Goal: Task Accomplishment & Management: Manage account settings

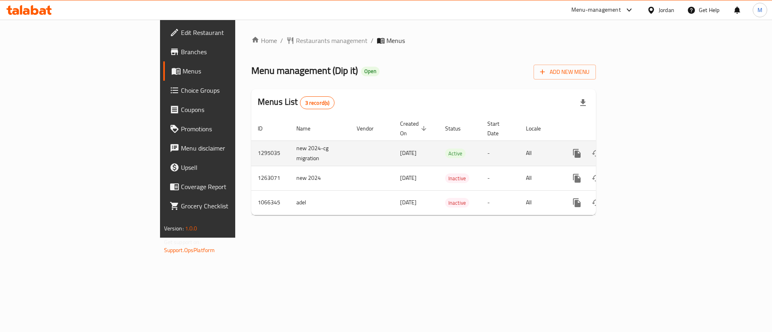
click at [644, 146] on link "enhanced table" at bounding box center [634, 153] width 19 height 19
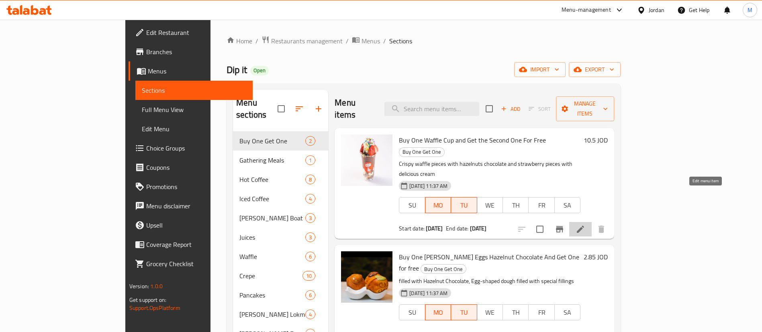
click at [586, 225] on icon at bounding box center [581, 230] width 10 height 10
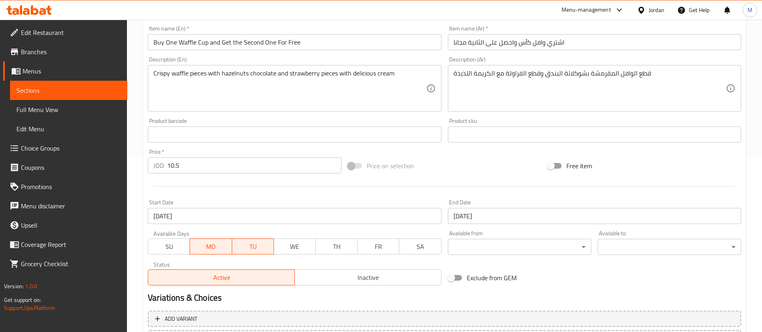
scroll to position [181, 0]
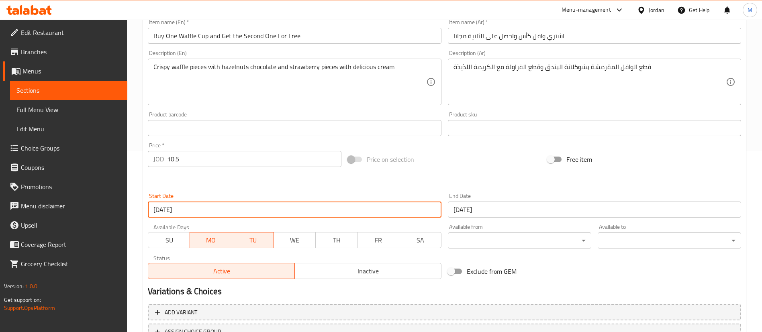
click at [261, 212] on input "01-09-2025" at bounding box center [294, 210] width 293 height 16
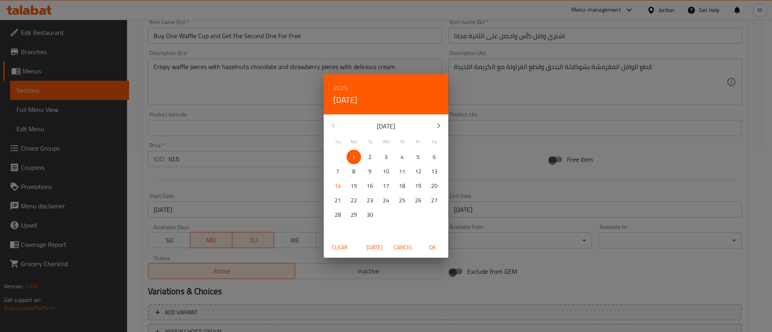
click at [353, 199] on p "22" at bounding box center [354, 201] width 6 height 10
drag, startPoint x: 435, startPoint y: 247, endPoint x: 487, endPoint y: 226, distance: 56.3
click at [433, 247] on span "OK" at bounding box center [431, 248] width 19 height 10
type input "22-09-2025"
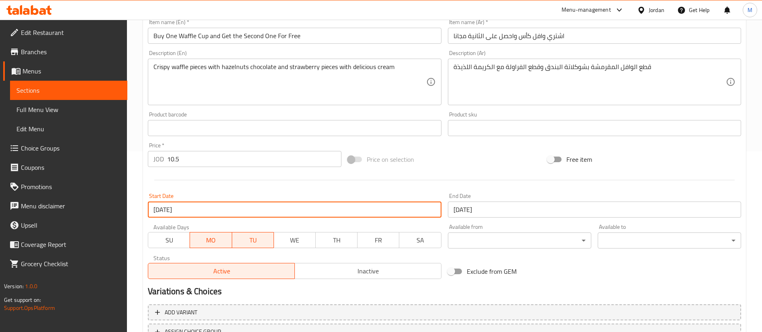
click at [502, 210] on input "23-09-2025" at bounding box center [594, 210] width 293 height 16
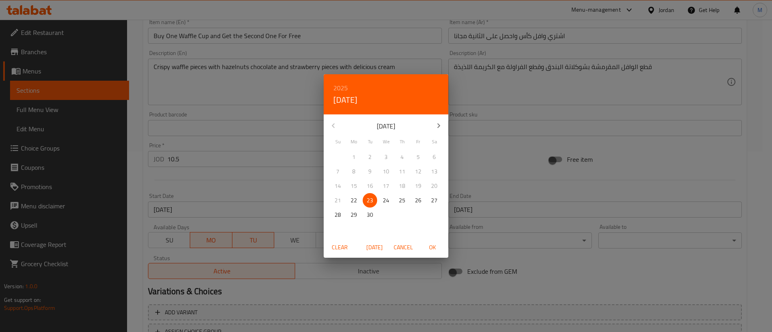
drag, startPoint x: 435, startPoint y: 245, endPoint x: 436, endPoint y: 237, distance: 8.1
click at [434, 245] on span "OK" at bounding box center [431, 248] width 19 height 10
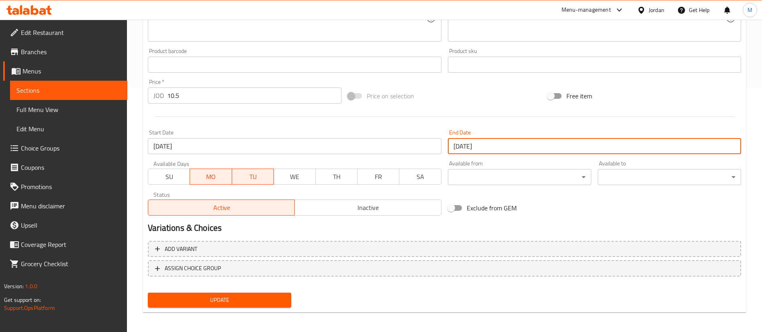
scroll to position [247, 0]
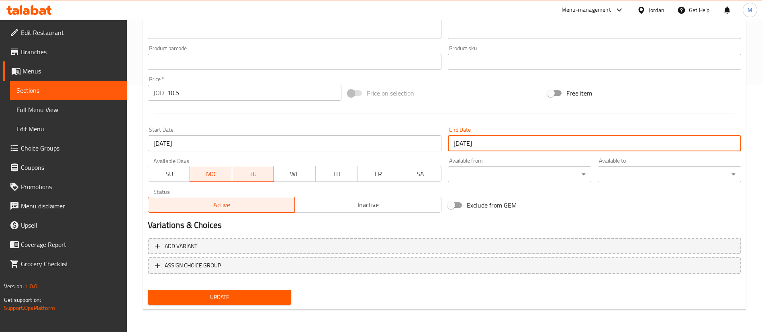
click at [279, 293] on span "Update" at bounding box center [219, 298] width 131 height 10
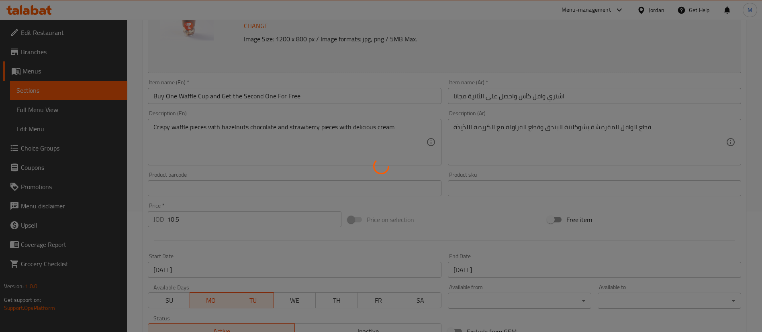
scroll to position [0, 0]
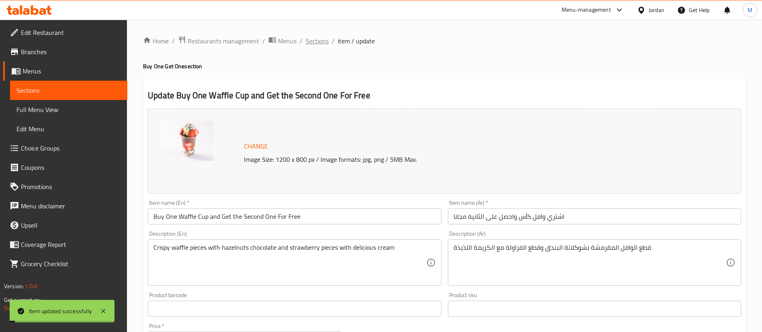
click at [322, 43] on span "Sections" at bounding box center [317, 41] width 23 height 10
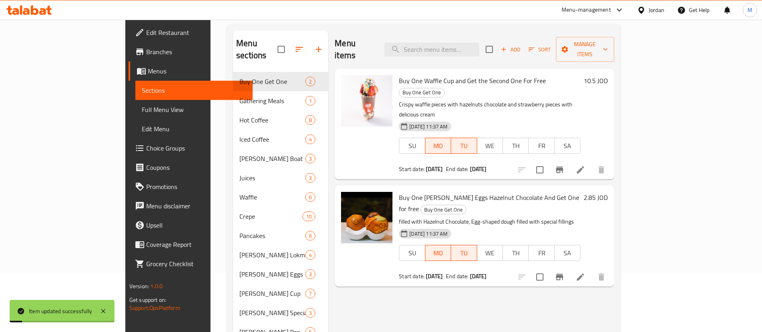
scroll to position [60, 0]
click at [586, 272] on icon at bounding box center [581, 277] width 10 height 10
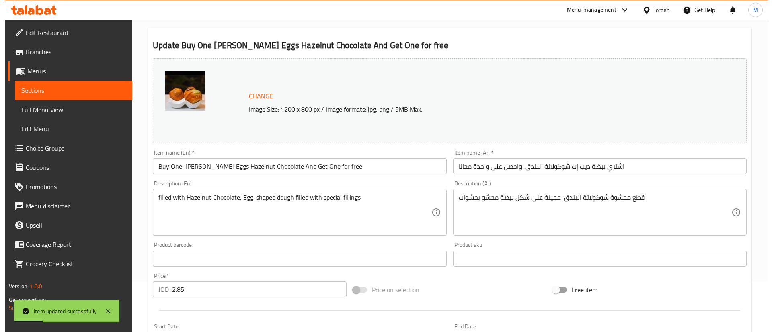
scroll to position [121, 0]
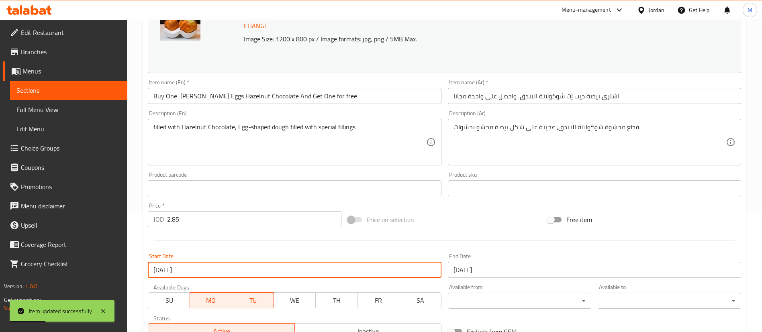
click at [251, 268] on input "01-09-2025" at bounding box center [294, 270] width 293 height 16
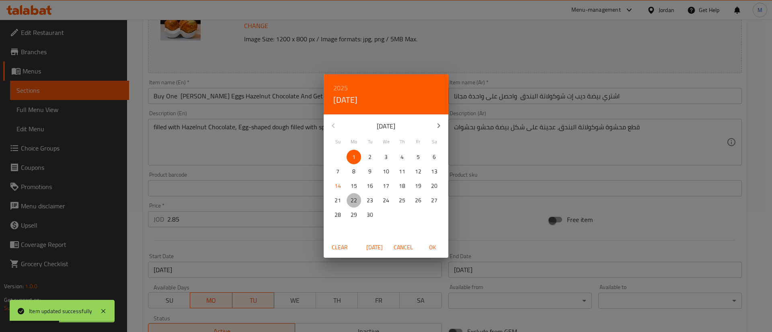
click at [351, 202] on p "22" at bounding box center [354, 201] width 6 height 10
click at [437, 246] on span "OK" at bounding box center [431, 248] width 19 height 10
type input "22-09-2025"
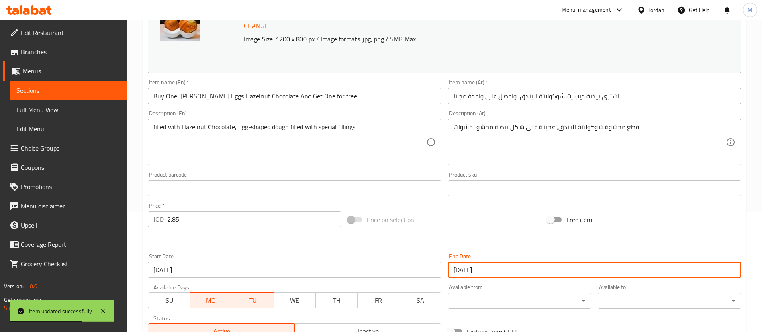
click at [526, 273] on input "23-09-2025" at bounding box center [594, 270] width 293 height 16
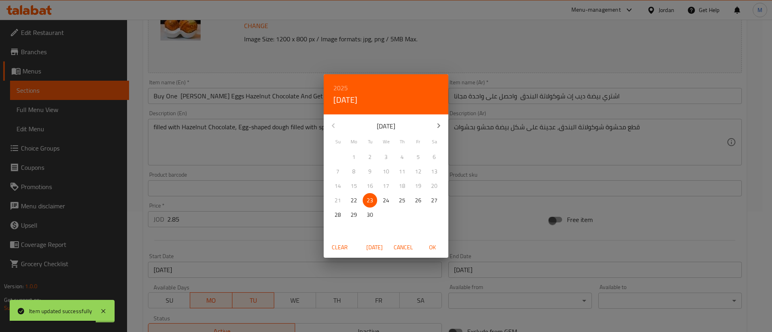
click at [429, 244] on span "OK" at bounding box center [431, 248] width 19 height 10
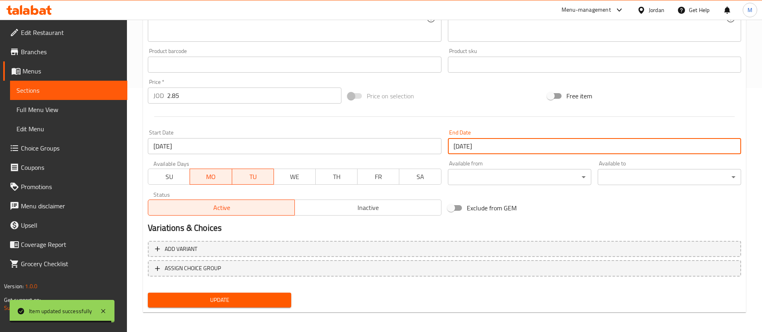
scroll to position [247, 0]
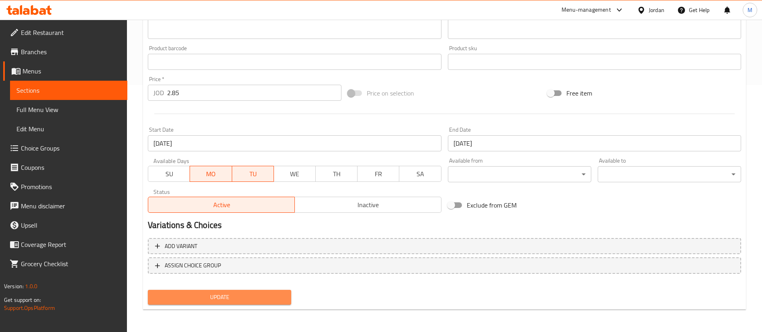
click at [276, 298] on span "Update" at bounding box center [219, 298] width 131 height 10
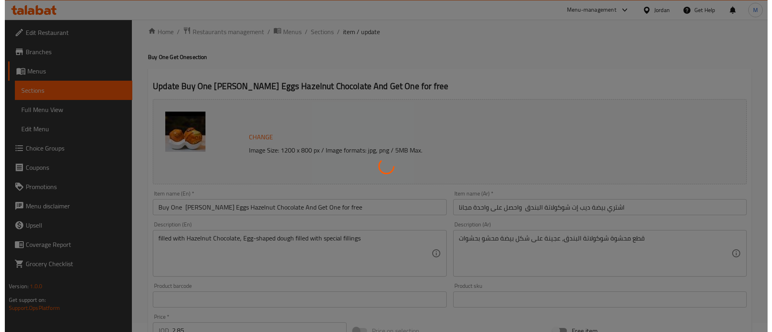
scroll to position [0, 0]
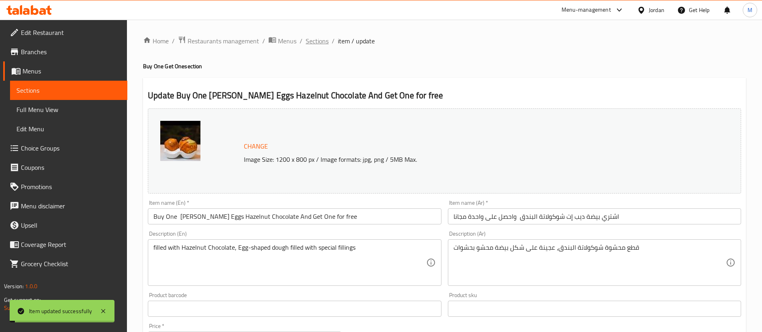
click at [316, 42] on span "Sections" at bounding box center [317, 41] width 23 height 10
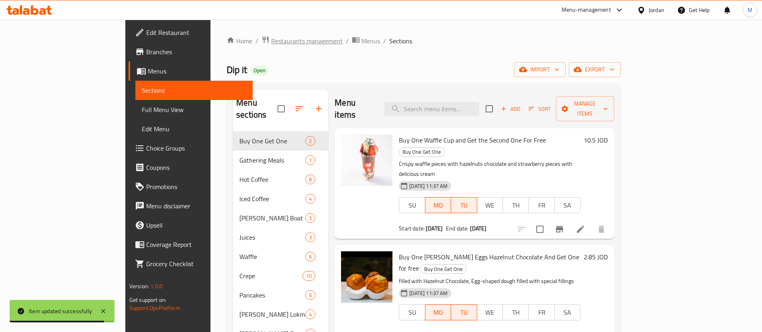
click at [271, 40] on span "Restaurants management" at bounding box center [307, 41] width 72 height 10
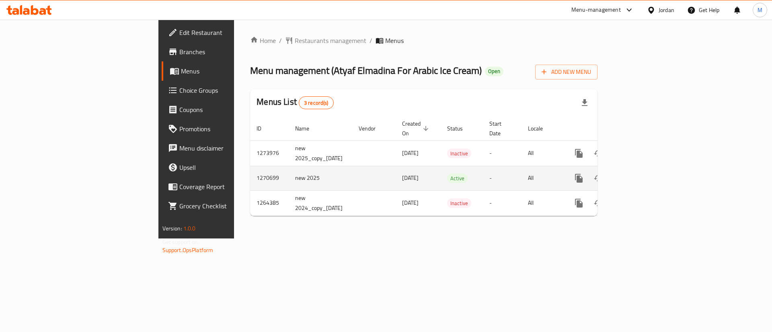
click at [642, 174] on icon "enhanced table" at bounding box center [637, 179] width 10 height 10
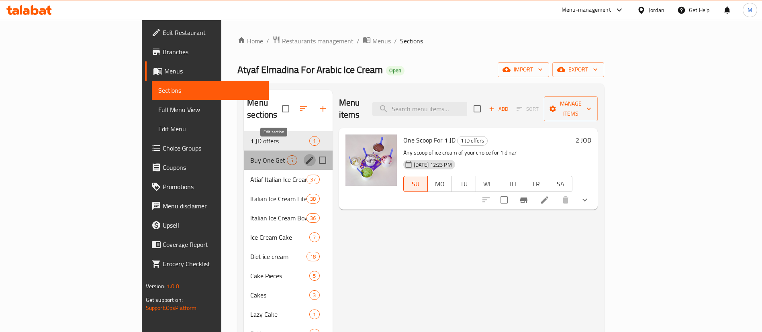
click at [305, 156] on icon "edit" at bounding box center [310, 161] width 10 height 10
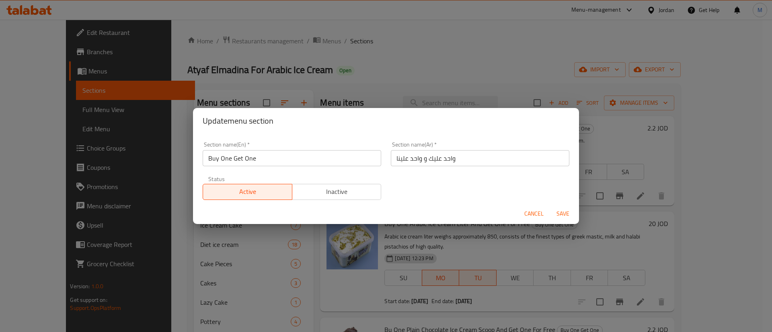
click at [379, 69] on div "Update menu section Section name(En)   * Buy One Get One Section name(En) * Sec…" at bounding box center [386, 166] width 772 height 332
click at [172, 143] on div "Update menu section Section name(En)   * Buy One Get One Section name(En) * Sec…" at bounding box center [386, 166] width 772 height 332
click at [531, 211] on span "Cancel" at bounding box center [533, 214] width 19 height 10
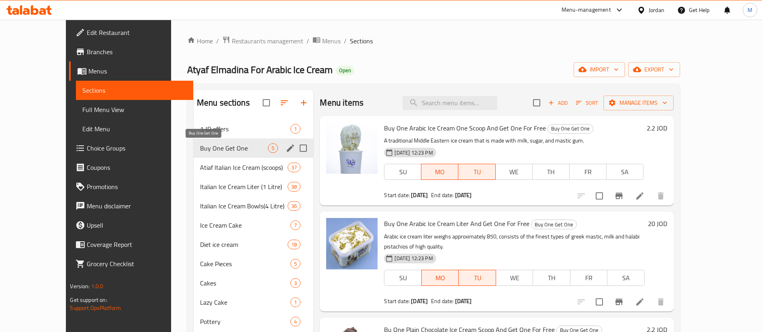
click at [200, 148] on span "Buy One Get One" at bounding box center [234, 148] width 68 height 10
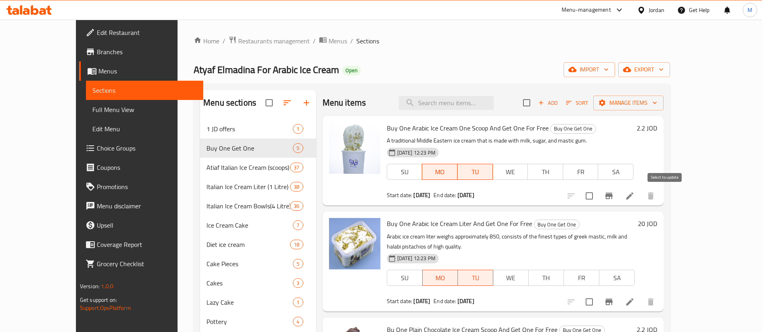
click at [598, 197] on input "checkbox" at bounding box center [589, 196] width 17 height 17
checkbox input "true"
click at [598, 294] on input "checkbox" at bounding box center [589, 302] width 17 height 17
checkbox input "true"
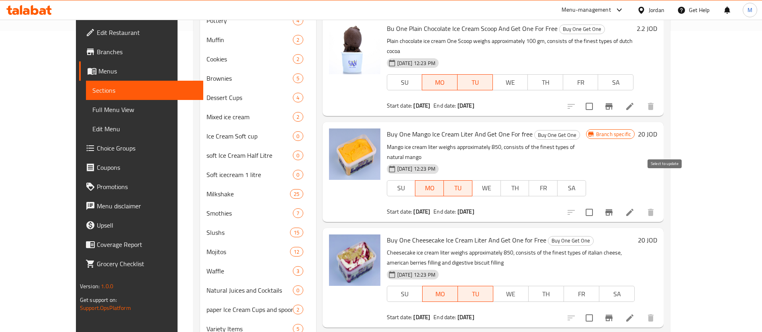
click at [598, 204] on input "checkbox" at bounding box center [589, 212] width 17 height 17
checkbox input "true"
click at [598, 98] on input "checkbox" at bounding box center [589, 106] width 17 height 17
checkbox input "true"
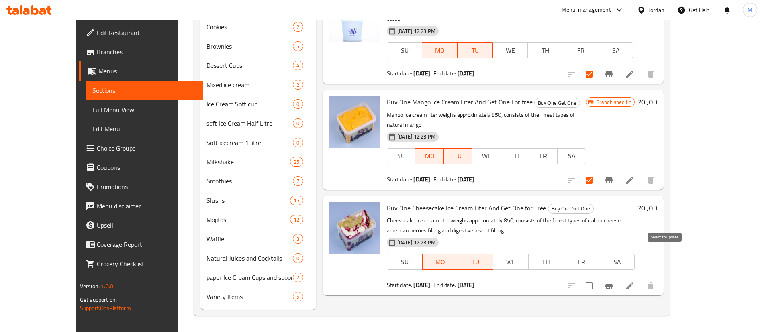
click at [598, 278] on input "checkbox" at bounding box center [589, 286] width 17 height 17
checkbox input "true"
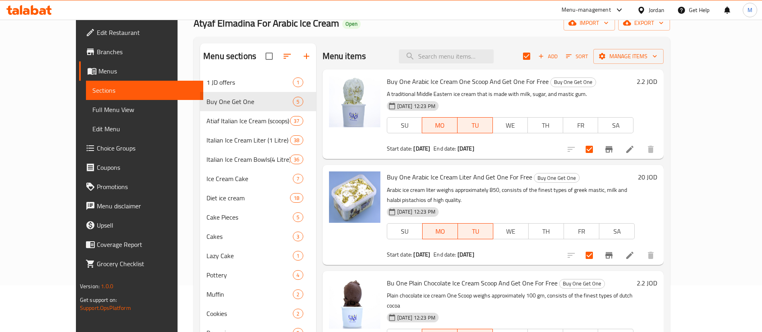
scroll to position [32, 0]
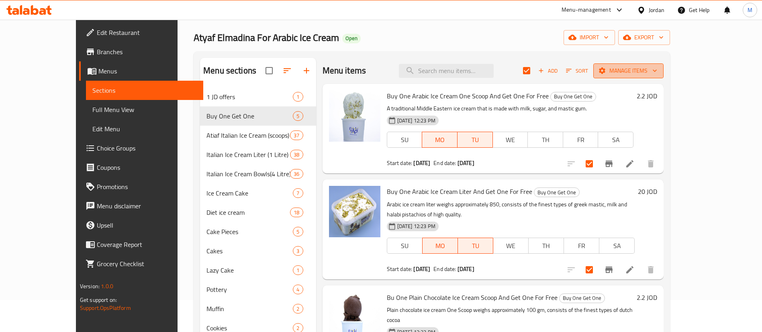
click at [658, 68] on span "Manage items" at bounding box center [628, 71] width 57 height 10
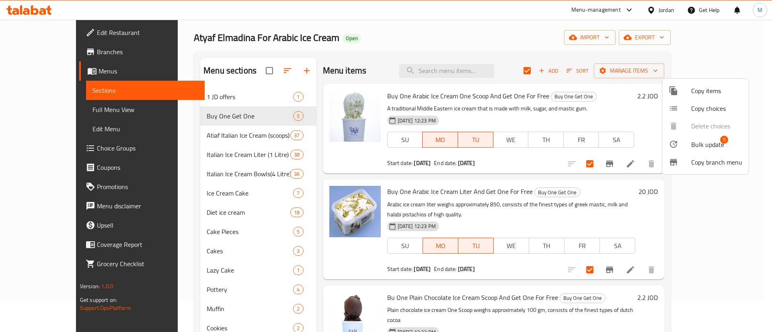
click at [699, 146] on span "Bulk update" at bounding box center [707, 145] width 33 height 10
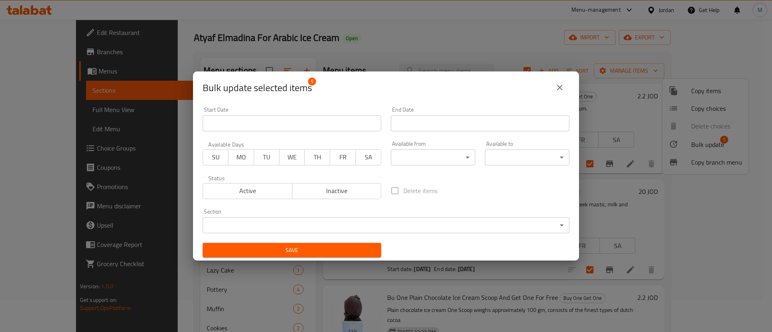
click at [304, 117] on input "Start Date" at bounding box center [292, 123] width 178 height 16
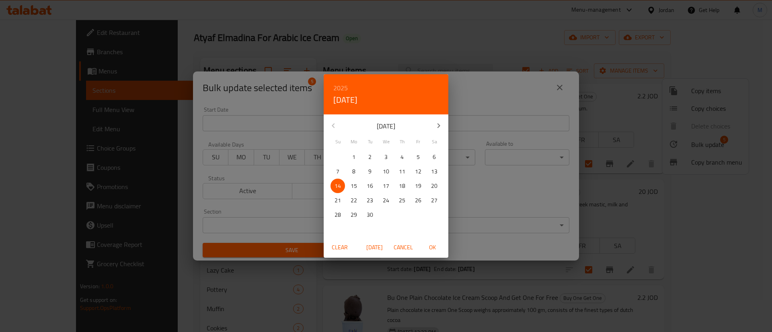
click at [352, 200] on p "22" at bounding box center [354, 201] width 6 height 10
click at [434, 243] on span "OK" at bounding box center [431, 248] width 19 height 10
type input "22-09-2025"
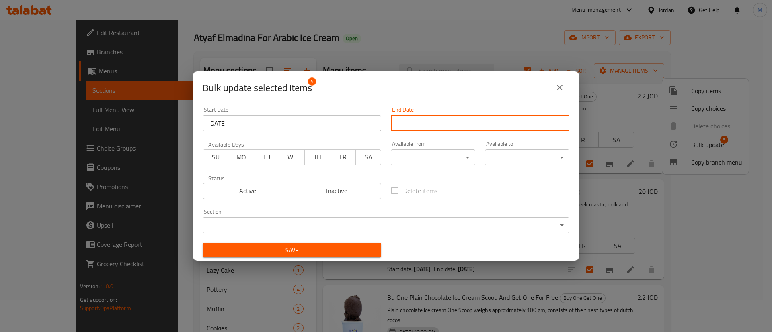
click at [447, 125] on input "Start Date" at bounding box center [480, 123] width 178 height 16
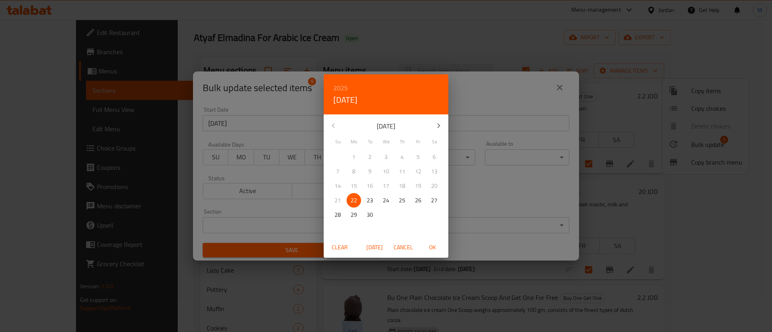
click at [371, 197] on p "23" at bounding box center [370, 201] width 6 height 10
click at [431, 250] on span "OK" at bounding box center [431, 248] width 19 height 10
type input "23-09-2025"
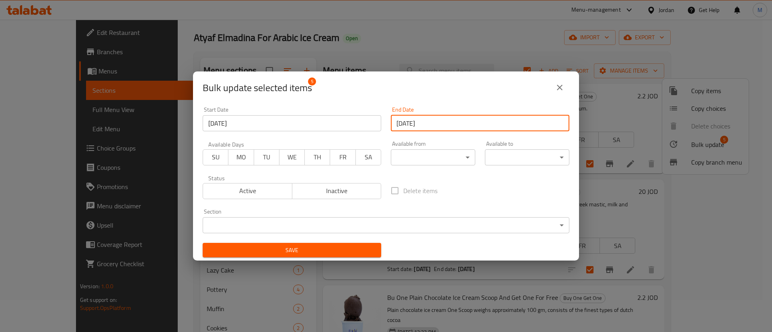
click at [338, 250] on span "Save" at bounding box center [292, 251] width 166 height 10
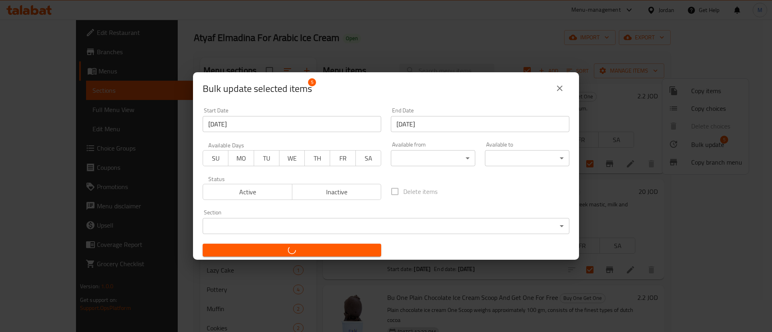
checkbox input "false"
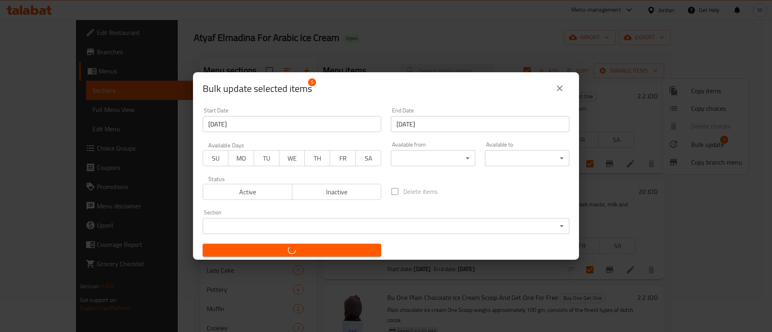
checkbox input "false"
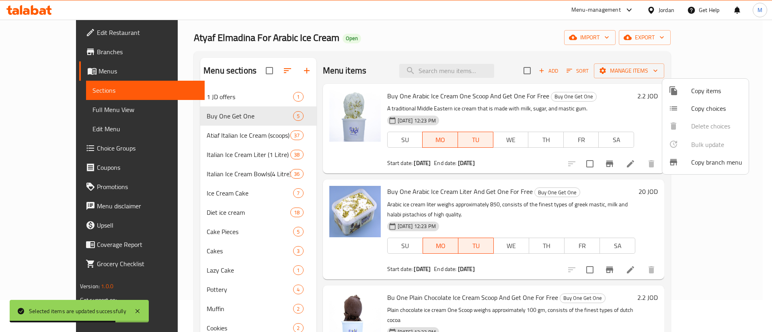
click at [561, 37] on div at bounding box center [386, 166] width 772 height 332
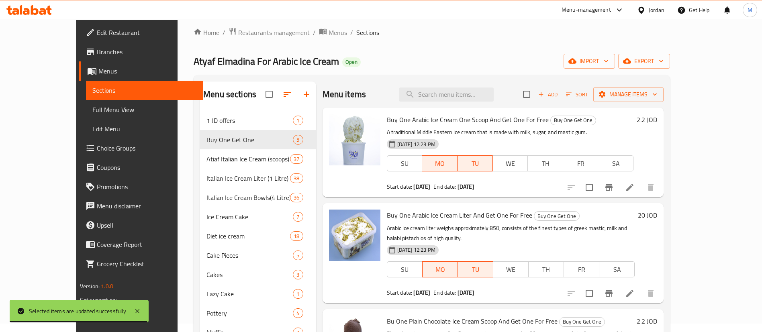
scroll to position [0, 0]
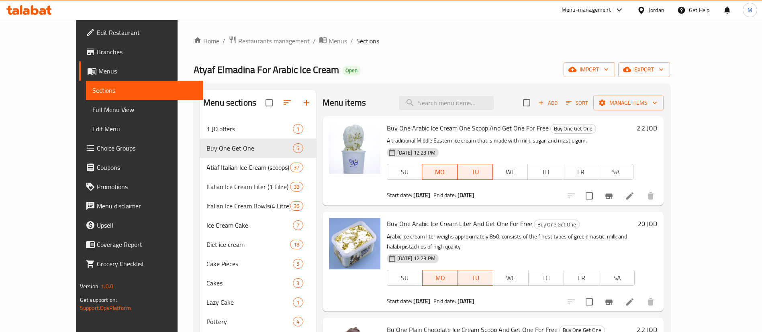
click at [240, 43] on span "Restaurants management" at bounding box center [274, 41] width 72 height 10
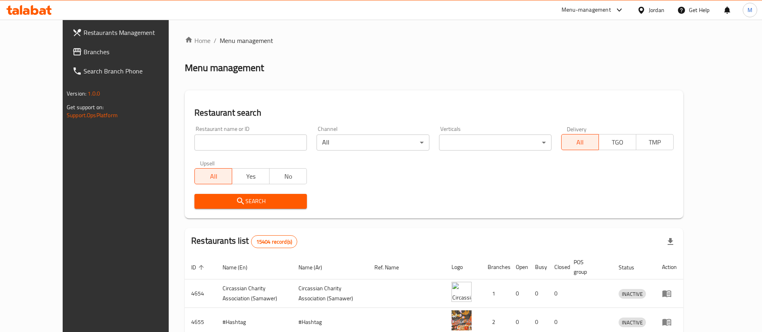
click at [215, 141] on input "search" at bounding box center [251, 143] width 113 height 16
type input "atyaf"
click button "Search" at bounding box center [251, 201] width 113 height 15
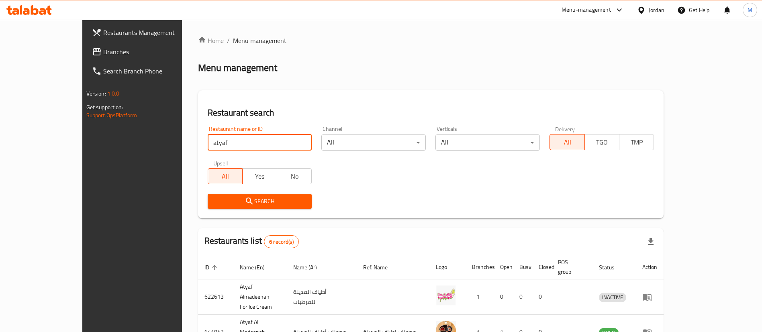
drag, startPoint x: 379, startPoint y: 67, endPoint x: 413, endPoint y: 80, distance: 36.7
click at [379, 67] on div "Menu management" at bounding box center [431, 67] width 466 height 13
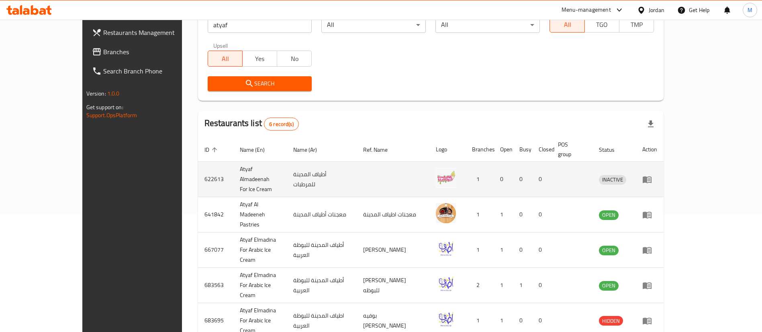
scroll to position [121, 0]
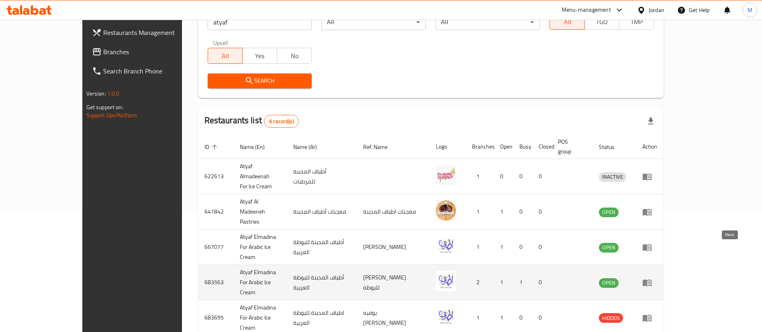
click at [652, 280] on icon "enhanced table" at bounding box center [647, 283] width 9 height 7
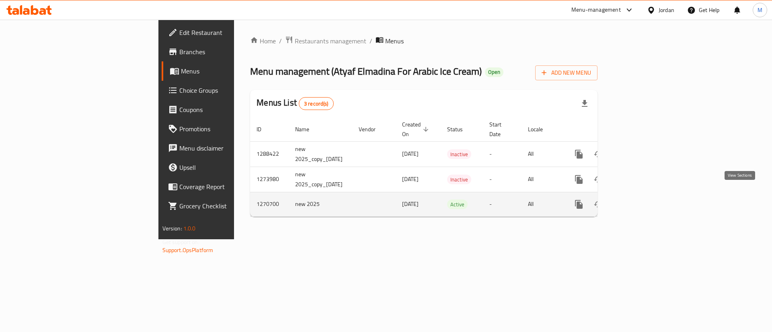
click at [642, 200] on icon "enhanced table" at bounding box center [637, 205] width 10 height 10
